Goal: Task Accomplishment & Management: Use online tool/utility

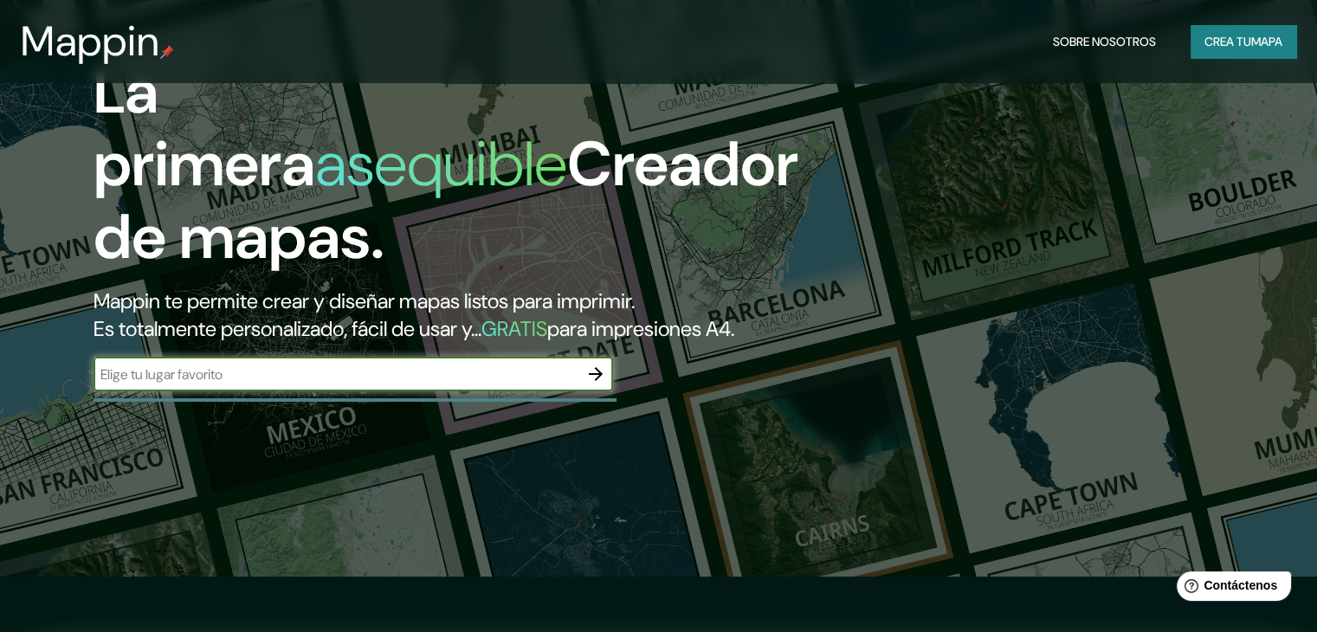
scroll to position [87, 0]
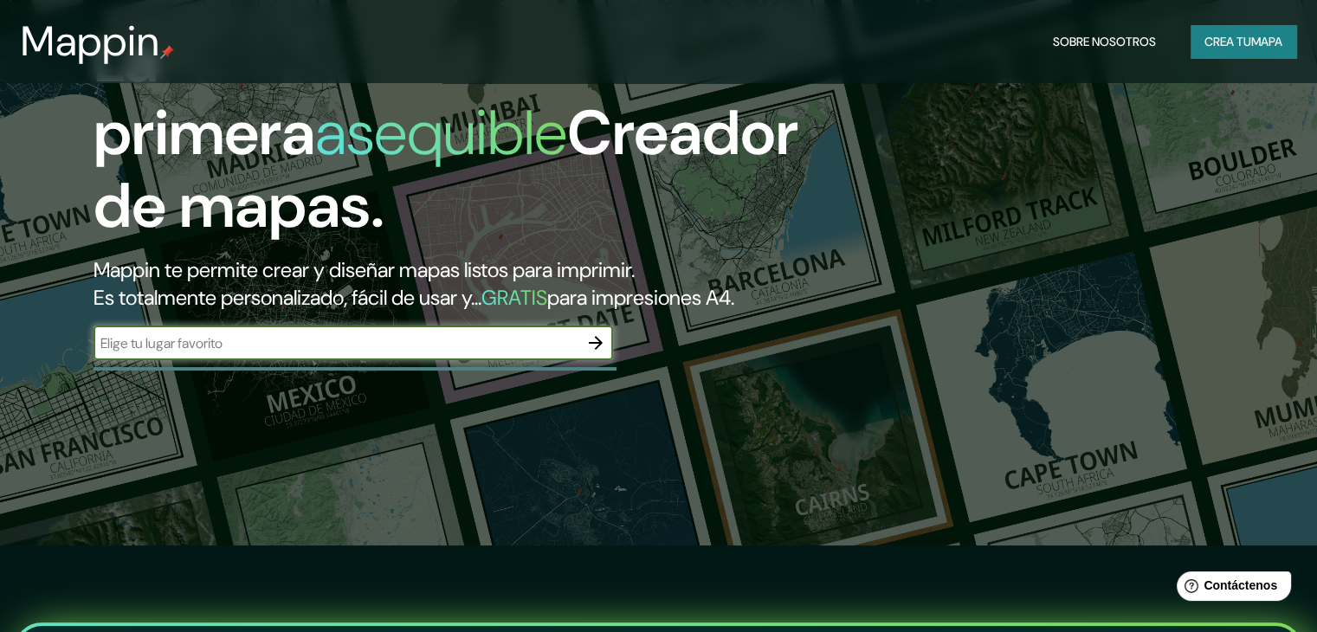
click at [519, 353] on input "text" at bounding box center [336, 343] width 485 height 20
type input "huechuraba"
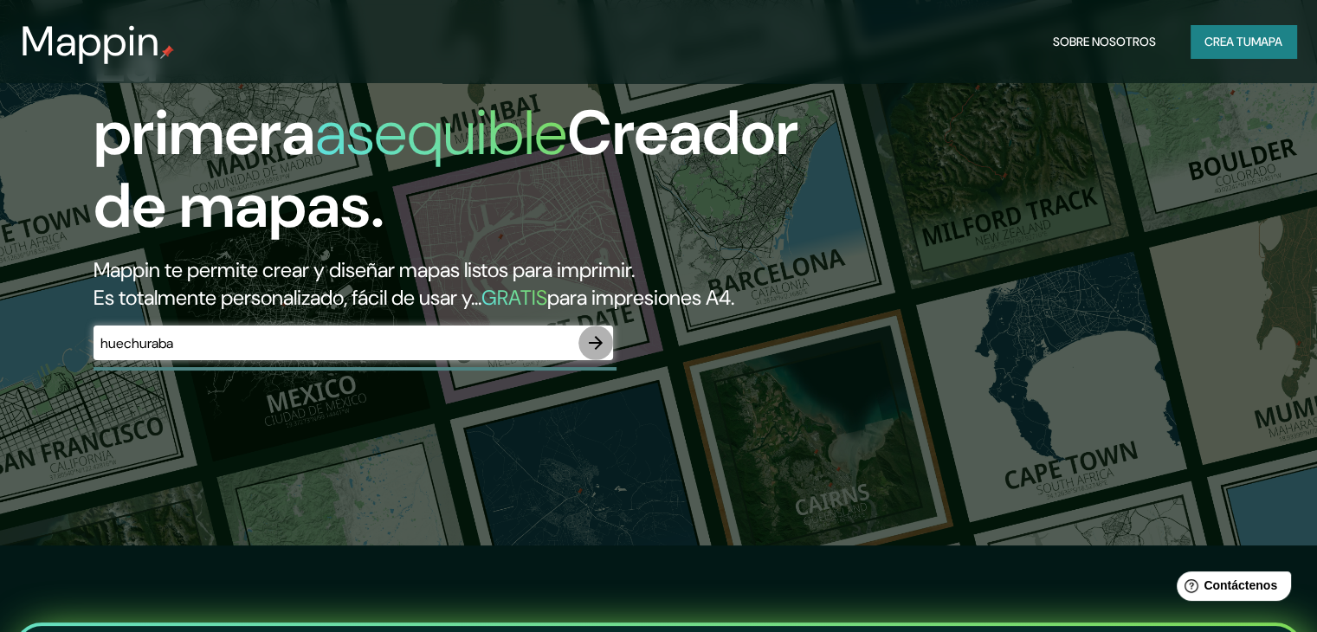
click at [592, 357] on button "button" at bounding box center [595, 343] width 35 height 35
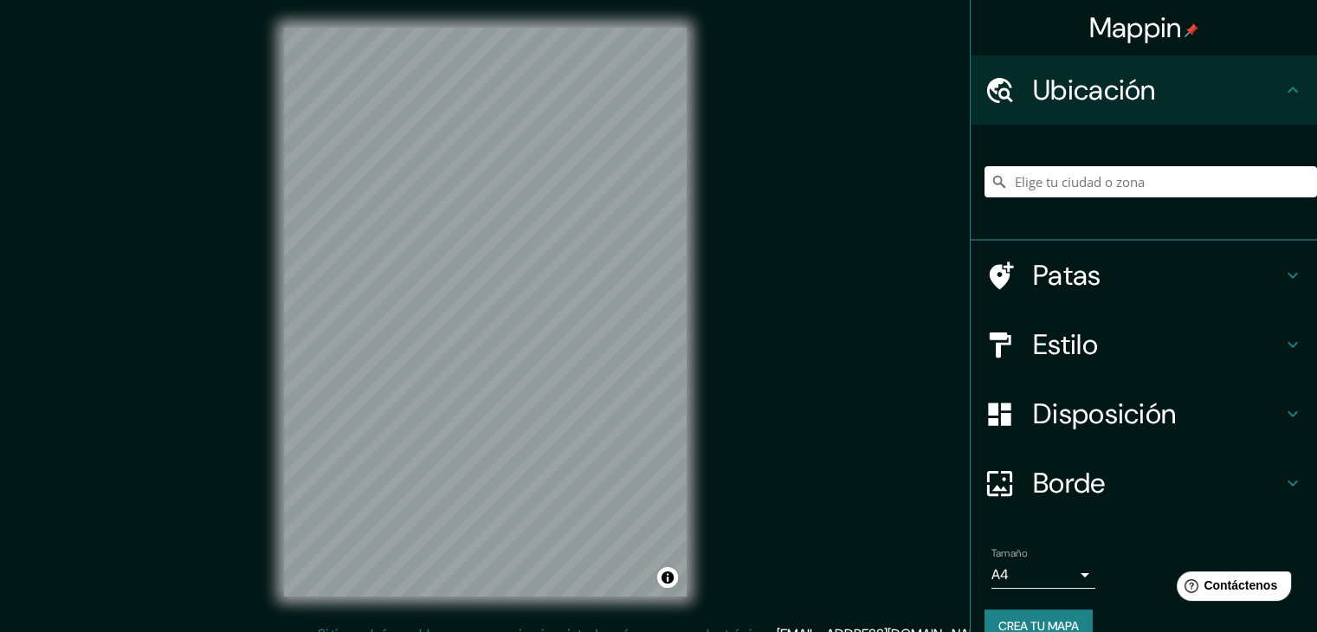
click at [1190, 88] on h4 "Ubicación" at bounding box center [1157, 90] width 249 height 35
click at [1128, 159] on div at bounding box center [1150, 182] width 332 height 87
click at [1108, 186] on input "Elige tu ciudad o zona" at bounding box center [1150, 181] width 332 height 31
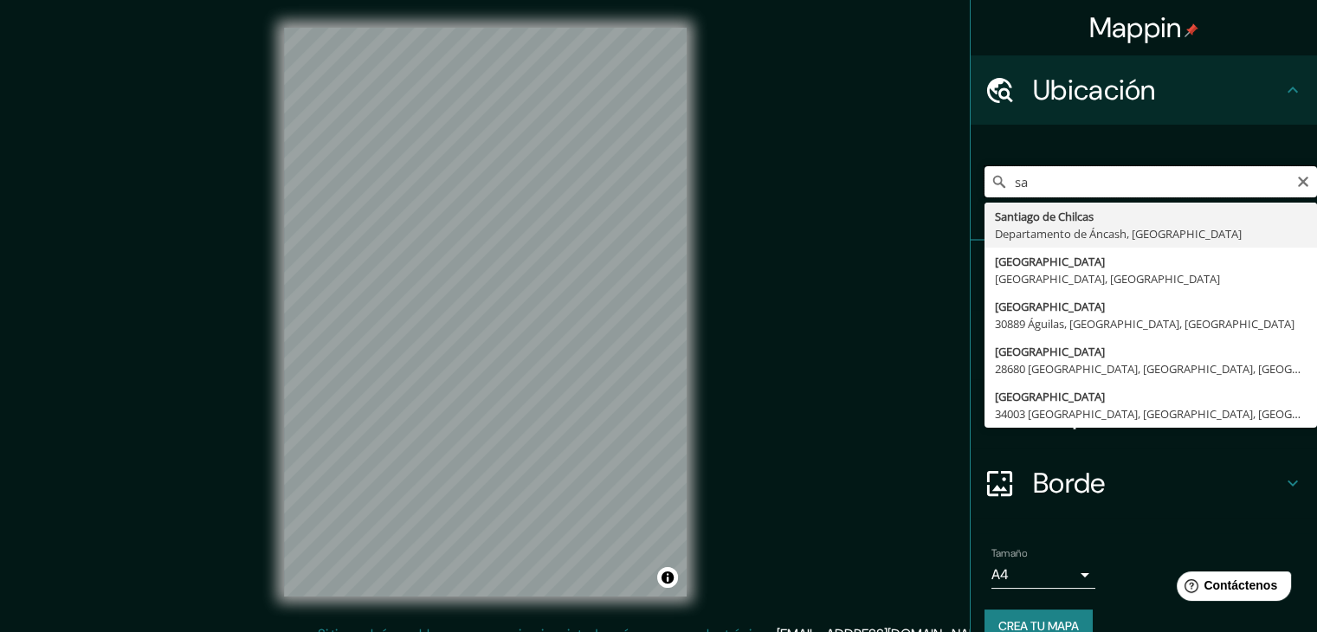
type input "s"
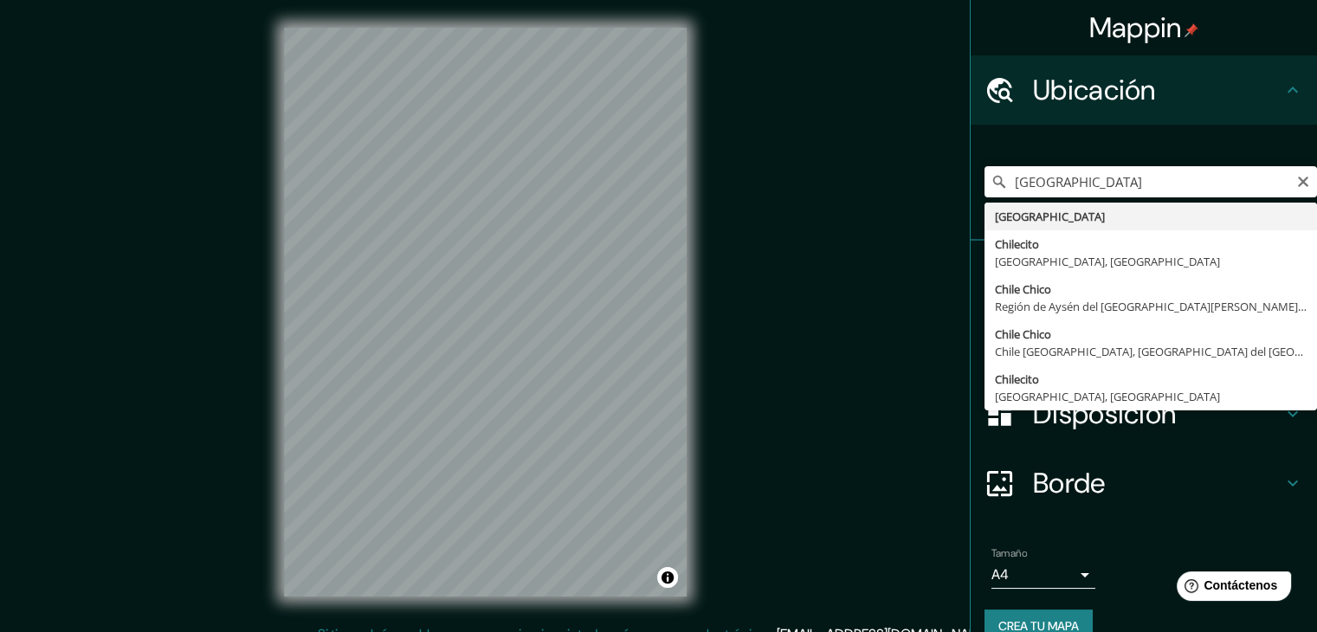
type input "[GEOGRAPHIC_DATA]"
